Goal: Task Accomplishment & Management: Complete application form

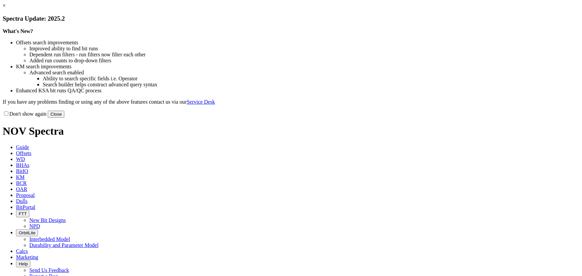
click at [6, 8] on link "×" at bounding box center [4, 6] width 3 height 6
click at [197, 76] on li "Advanced search enabled" at bounding box center [304, 73] width 550 height 6
click at [437, 118] on div "Don't show again Close" at bounding box center [291, 113] width 577 height 7
click at [64, 118] on button "Close" at bounding box center [56, 114] width 17 height 7
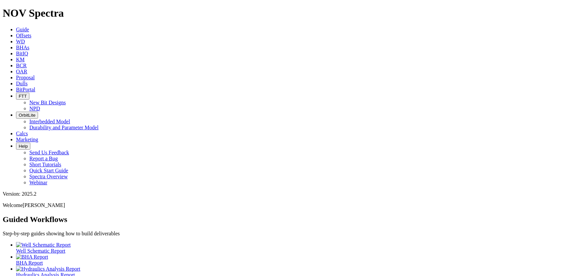
click at [28, 81] on link "Dulls" at bounding box center [22, 84] width 12 height 6
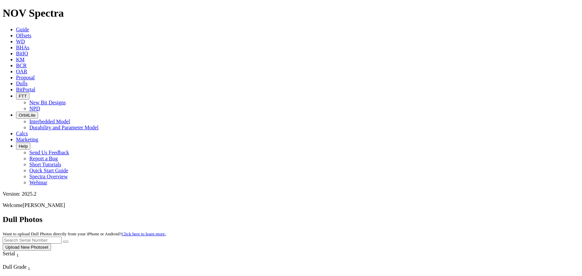
click at [51, 244] on button "Upload New Photoset" at bounding box center [27, 247] width 48 height 7
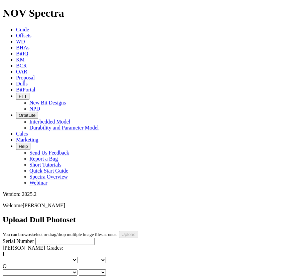
scroll to position [504, 0]
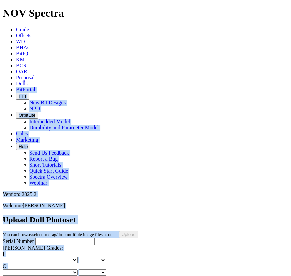
scroll to position [339, 0]
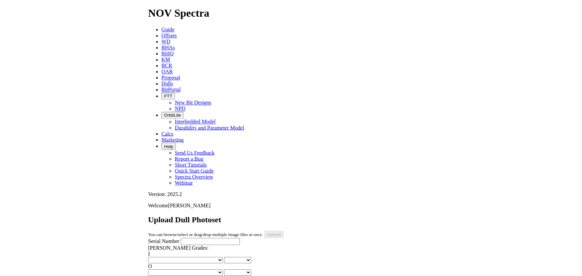
scroll to position [581, 0]
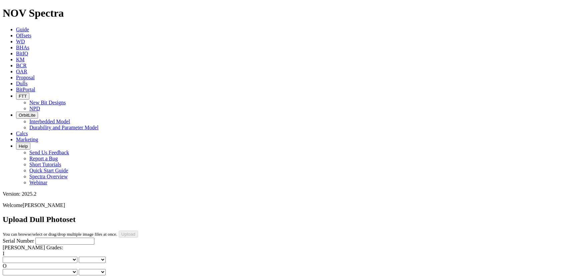
scroll to position [247, 0]
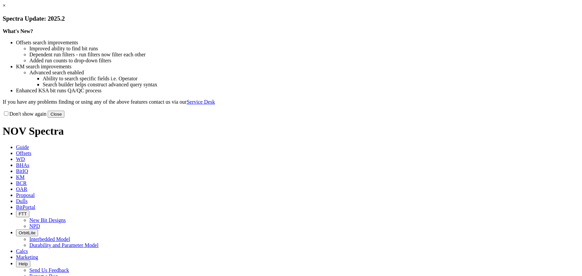
click at [64, 118] on button "Close" at bounding box center [56, 114] width 17 height 7
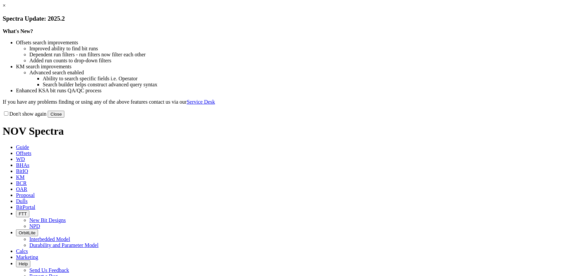
click at [64, 118] on button "Close" at bounding box center [56, 114] width 17 height 7
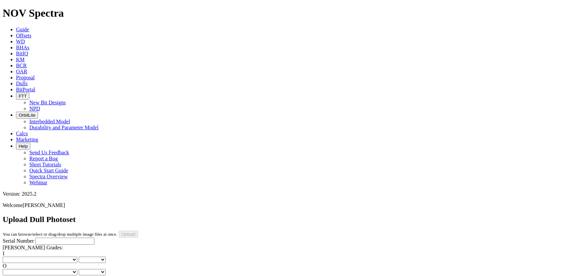
paste input "A321108"
type input "A321108"
click at [4, 251] on label "I" at bounding box center [4, 254] width 2 height 6
click at [79, 257] on select "0 1 2 3 4 5 6 7 8" at bounding box center [92, 260] width 27 height 6
click at [30, 257] on select "No lost, worn or damaged cutters 0 1 2 3 4 5 6 7 8 No diamond table left on any…" at bounding box center [40, 260] width 75 height 6
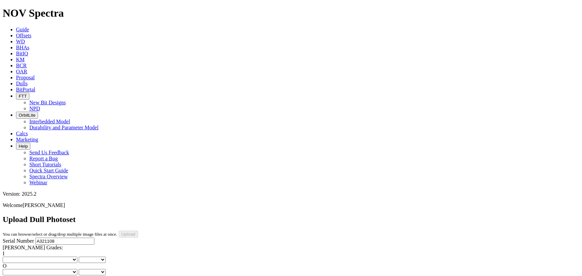
select select "number:1"
click at [13, 257] on select "No lost, worn or damaged cutters 0 1 2 3 4 5 6 7 8 No diamond table left on any…" at bounding box center [40, 260] width 75 height 6
select select "number:1"
click at [54, 269] on select "No lost, worn or damaged cutters 0 1 2 3 4 5 6 7 8 No diamond table left on any…" at bounding box center [40, 272] width 75 height 6
select select "number:1"
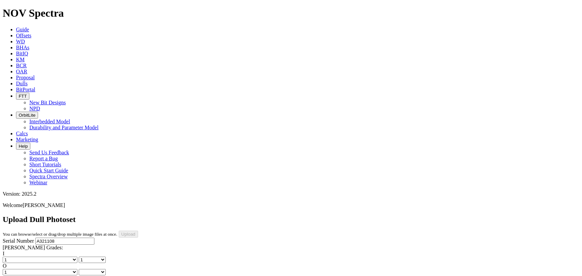
click at [47, 269] on select "No lost, worn or damaged cutters 0 1 2 3 4 5 6 7 8 No diamond table left on any…" at bounding box center [40, 272] width 75 height 6
select select "number:1"
select select "string:BT"
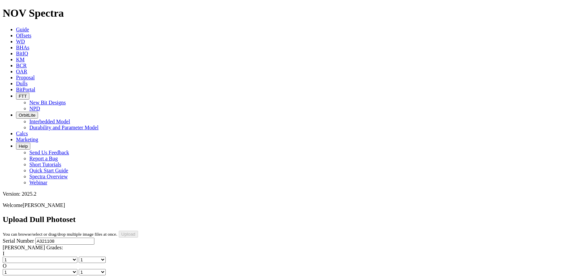
select select "string:BT"
select select "string:S"
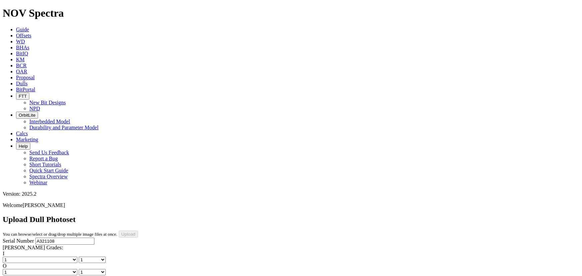
select select "string:X"
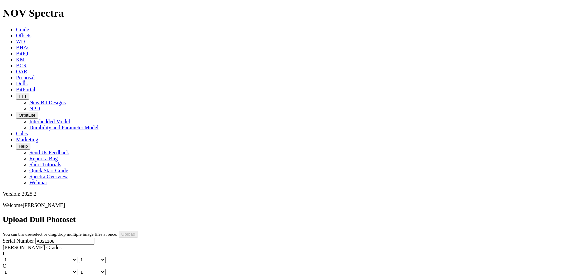
select select "string:I"
select select "string:ER"
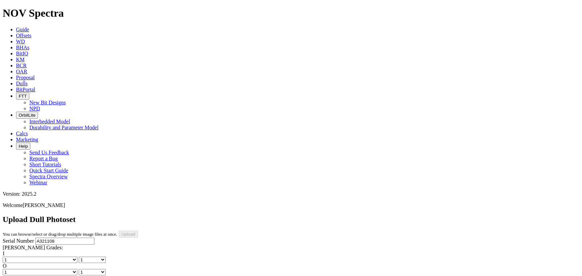
select select "string:ER"
select select "string:_"
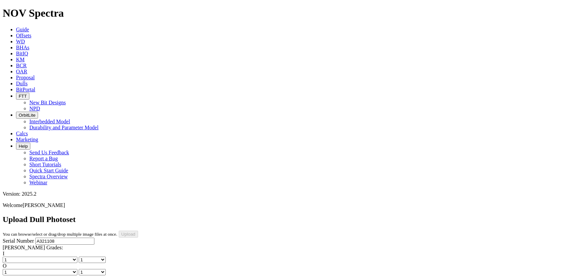
select select "string:_"
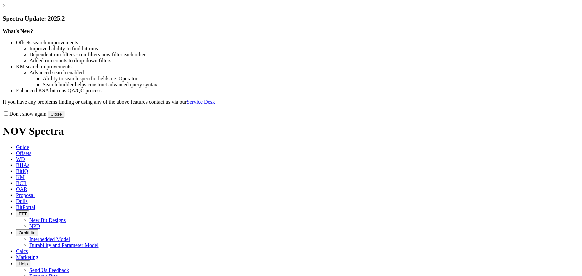
click at [434, 118] on div "Don't show again Close" at bounding box center [291, 113] width 577 height 7
click at [64, 118] on button "Close" at bounding box center [56, 114] width 17 height 7
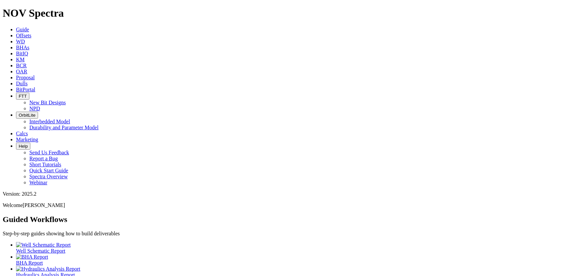
click at [16, 81] on icon at bounding box center [16, 84] width 0 height 6
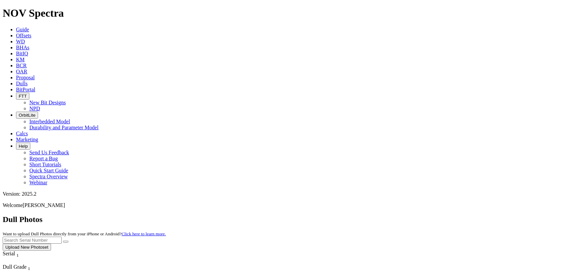
click at [62, 237] on input "text" at bounding box center [32, 240] width 59 height 7
type input "A316738"
click at [63, 241] on button "submit" at bounding box center [65, 242] width 5 height 2
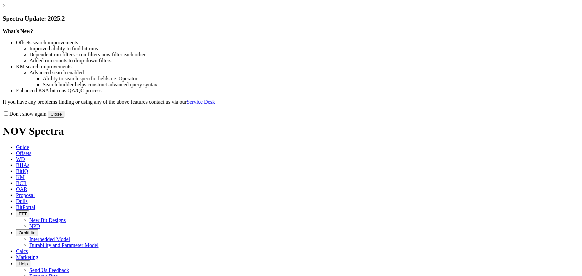
click at [6, 8] on link "×" at bounding box center [4, 6] width 3 height 6
